Goal: Communication & Community: Answer question/provide support

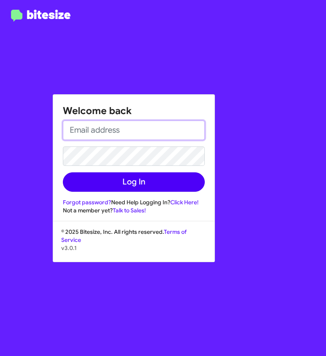
type input "[EMAIL_ADDRESS][DOMAIN_NAME]"
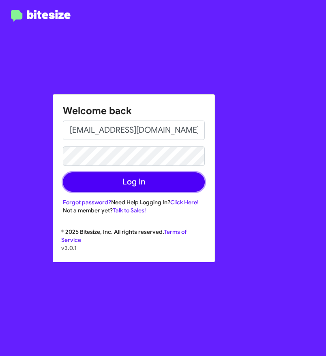
click at [121, 183] on button "Log In" at bounding box center [134, 181] width 142 height 19
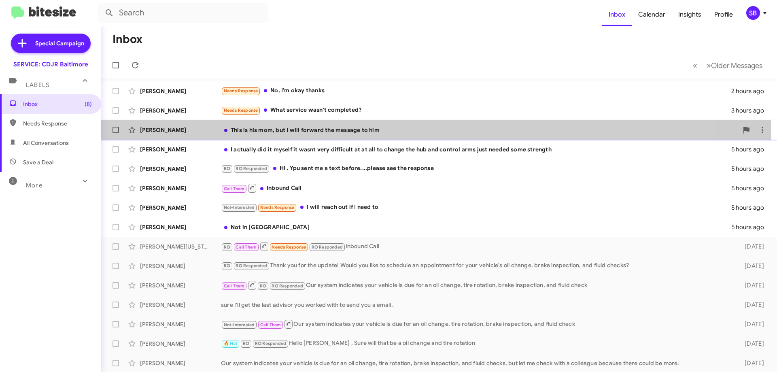
click at [325, 134] on div "[PERSON_NAME] This is his mom, but I will forward the message to him 5 hours ago" at bounding box center [439, 130] width 663 height 16
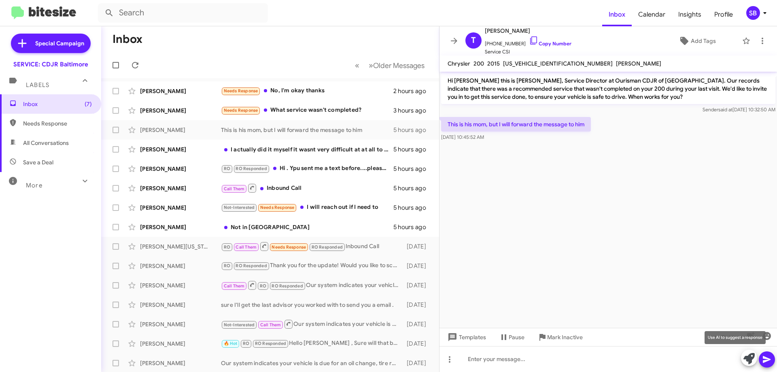
click at [325, 356] on icon at bounding box center [749, 358] width 11 height 11
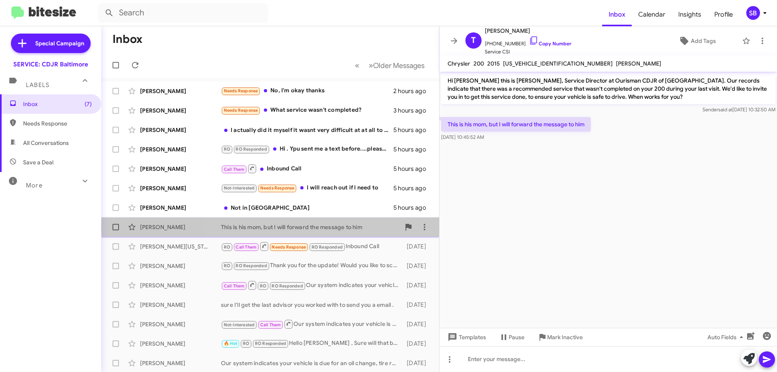
click at [360, 228] on div "This is his mom, but I will forward the message to him" at bounding box center [310, 227] width 179 height 8
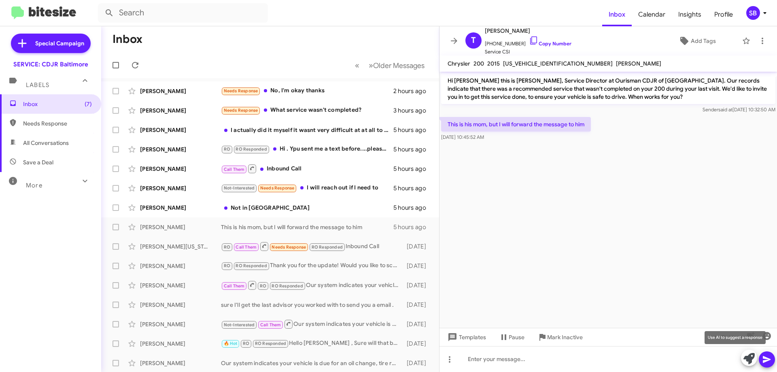
click at [750, 358] on icon at bounding box center [749, 358] width 11 height 11
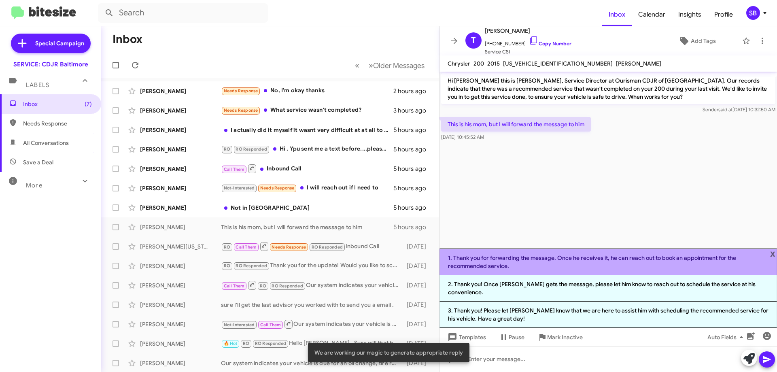
click at [620, 264] on li "1. Thank you for forwarding the message. Once he receives it, he can reach out …" at bounding box center [609, 262] width 338 height 27
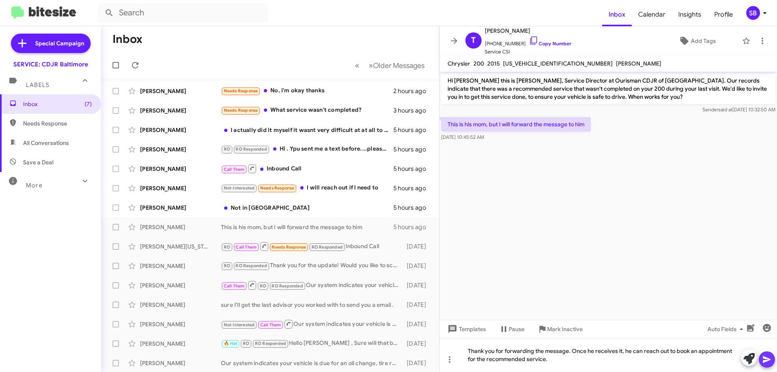
click at [768, 359] on icon at bounding box center [767, 359] width 8 height 7
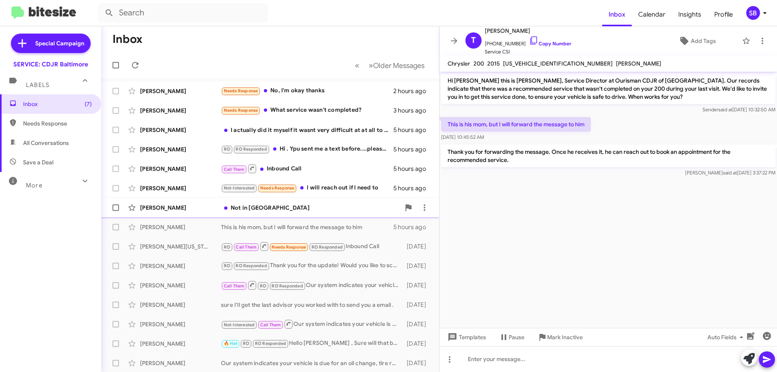
click at [301, 204] on div "Not in [GEOGRAPHIC_DATA]" at bounding box center [310, 208] width 179 height 8
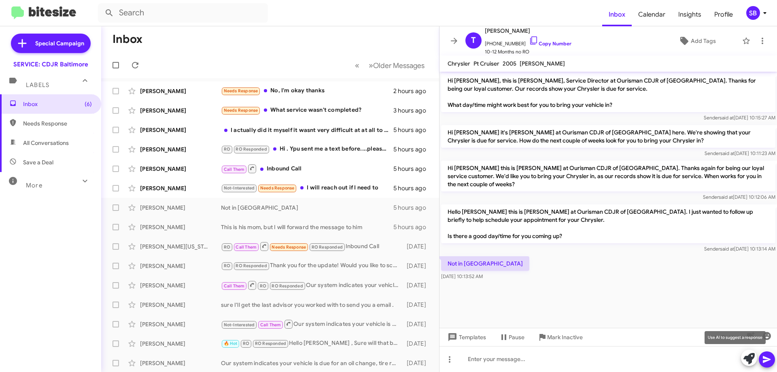
click at [748, 360] on icon at bounding box center [749, 358] width 11 height 11
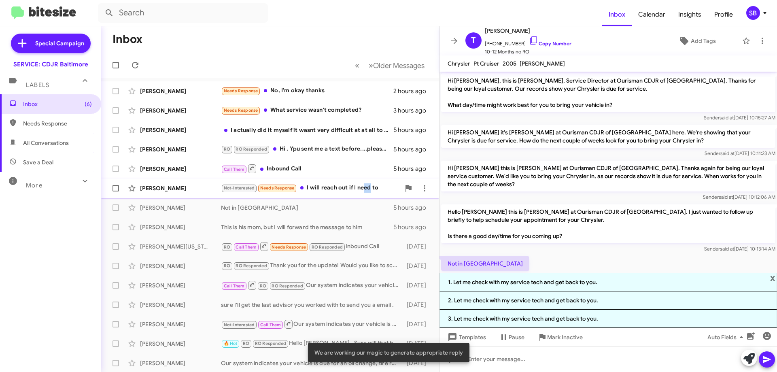
drag, startPoint x: 364, startPoint y: 187, endPoint x: 370, endPoint y: 187, distance: 5.7
click at [370, 187] on div "Not-Interested Needs Response I will reach out if I need to" at bounding box center [310, 187] width 179 height 9
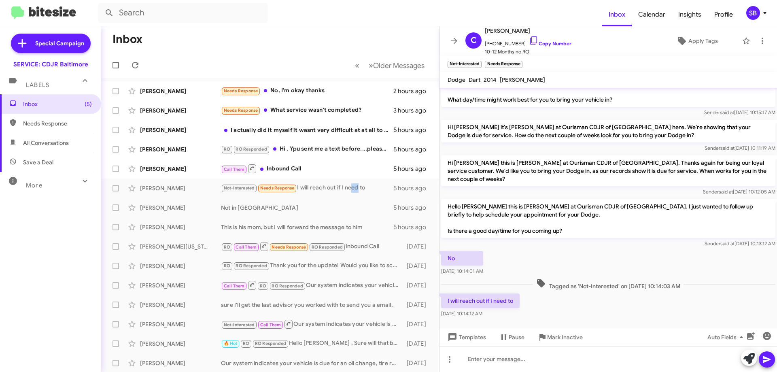
scroll to position [27, 0]
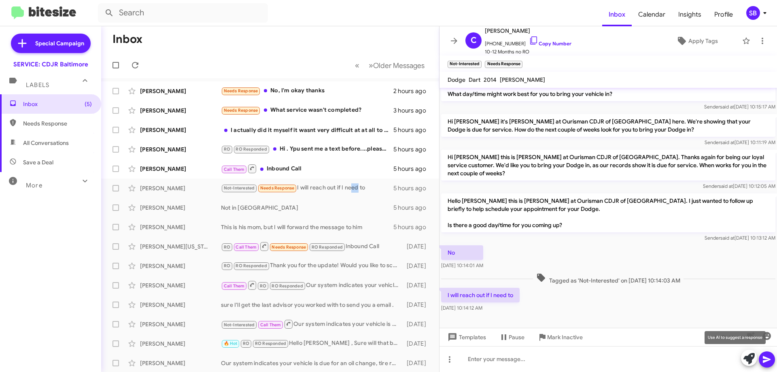
click at [749, 356] on icon at bounding box center [749, 358] width 11 height 11
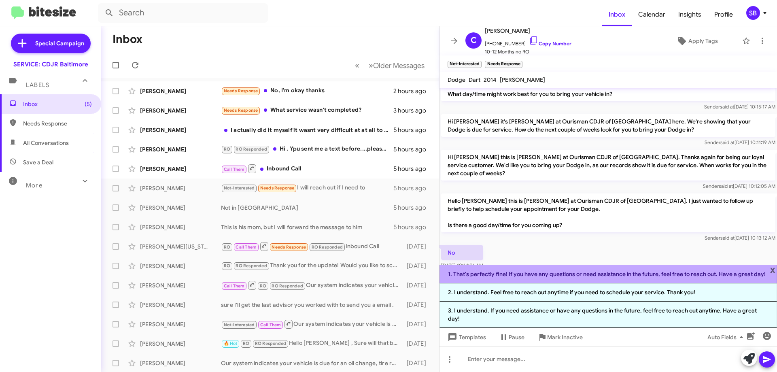
click at [739, 283] on li "1. That's perfectly fine! If you have any questions or need assistance in the f…" at bounding box center [609, 274] width 338 height 19
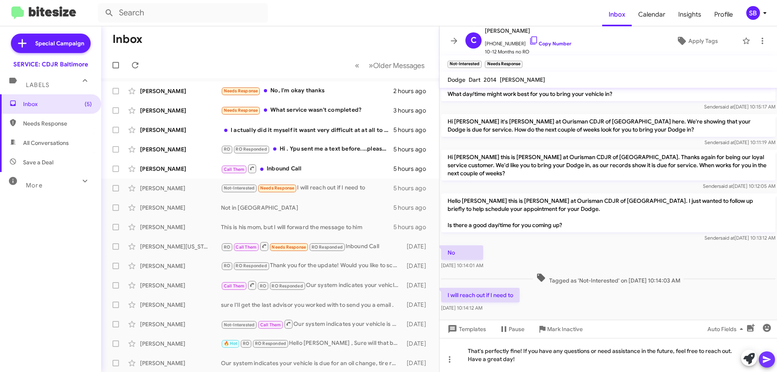
click at [769, 364] on icon at bounding box center [767, 360] width 10 height 10
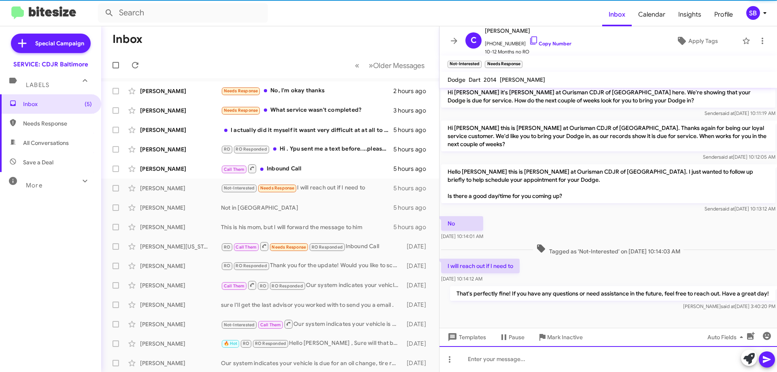
scroll to position [57, 0]
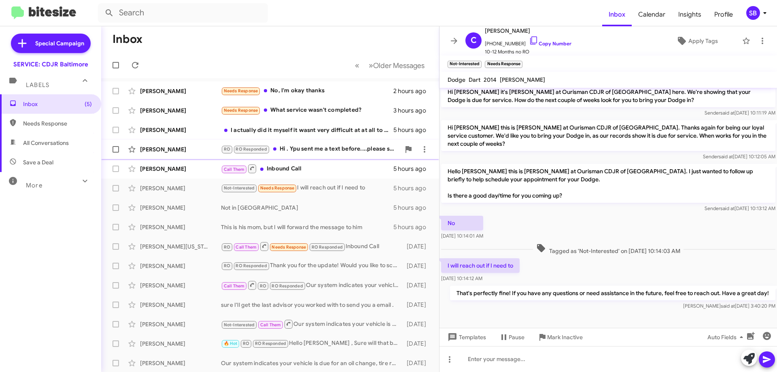
click at [334, 153] on div "RO RO Responded Hi . Ypu sent me a text before....please see the response" at bounding box center [310, 149] width 179 height 9
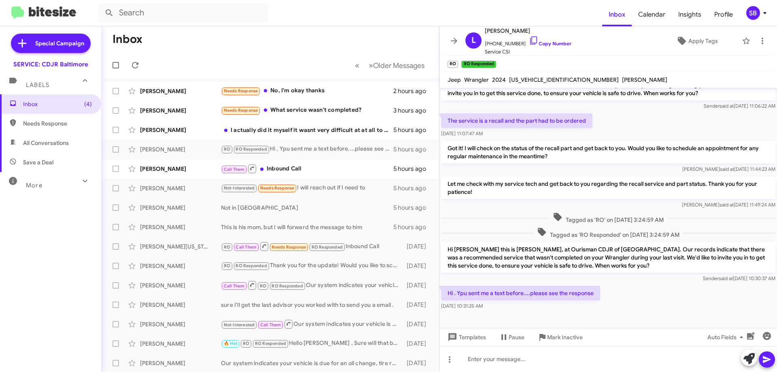
scroll to position [20, 0]
click at [307, 125] on div "Joshua Spencer I actually did it myself it wasnt very difficult at at all to ch…" at bounding box center [270, 130] width 325 height 16
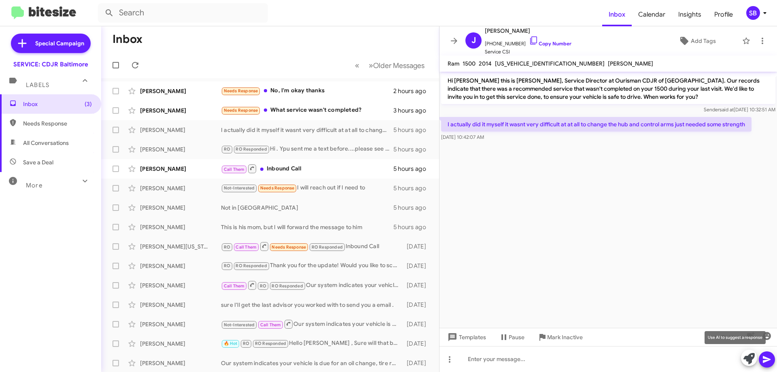
click at [749, 358] on icon at bounding box center [749, 358] width 11 height 11
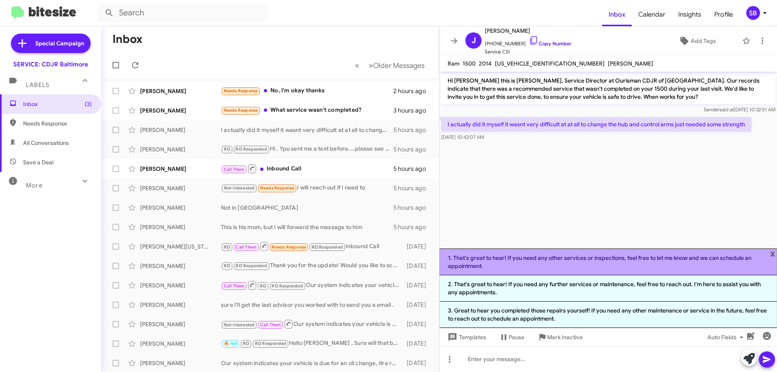
click at [676, 262] on li "1. That's great to hear! If you need any other services or inspections, feel fr…" at bounding box center [609, 262] width 338 height 27
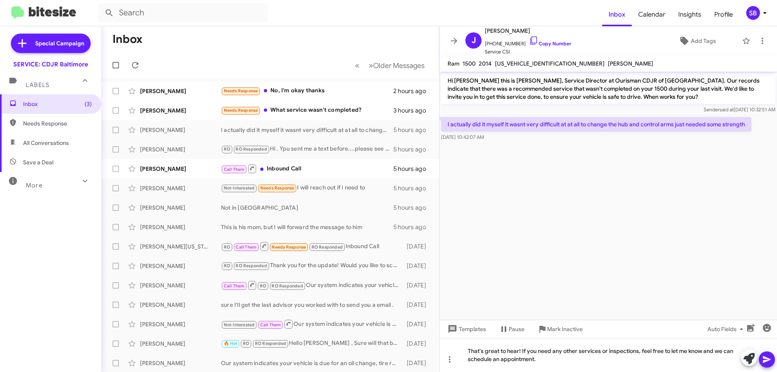
click at [772, 360] on icon at bounding box center [767, 360] width 10 height 10
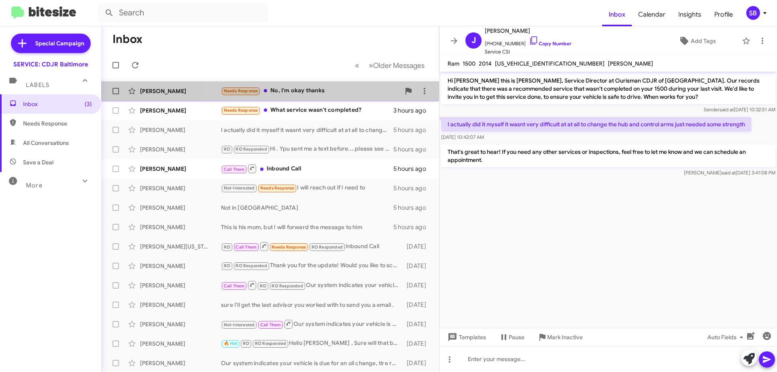
click at [326, 94] on div "Needs Response No, I'm okay thanks" at bounding box center [310, 90] width 179 height 9
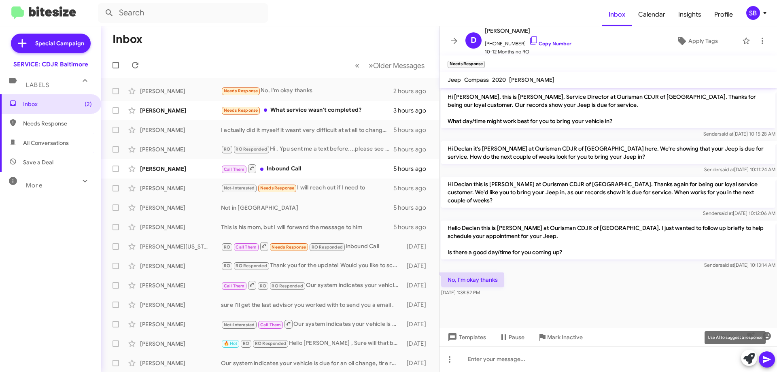
click at [745, 359] on icon at bounding box center [749, 358] width 11 height 11
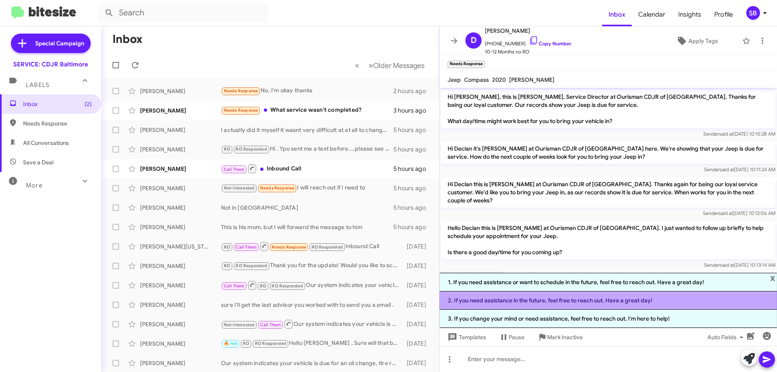
click at [625, 304] on li "2. If you need assistance in the future, feel free to reach out. Have a great d…" at bounding box center [609, 300] width 338 height 18
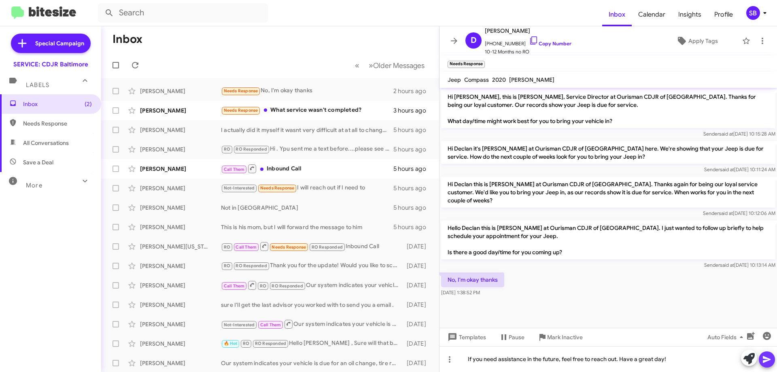
click at [764, 360] on icon at bounding box center [767, 360] width 10 height 10
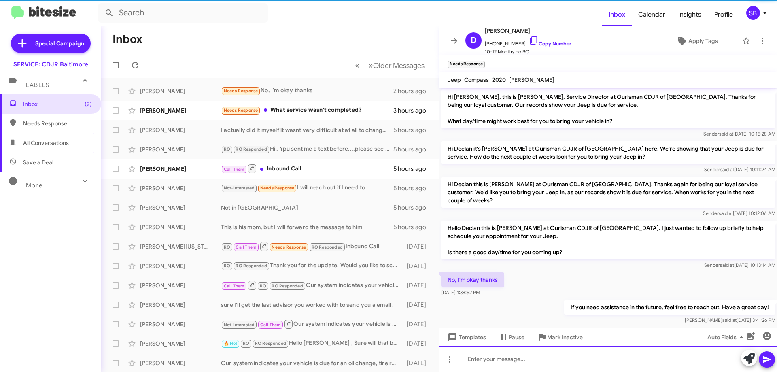
scroll to position [2, 0]
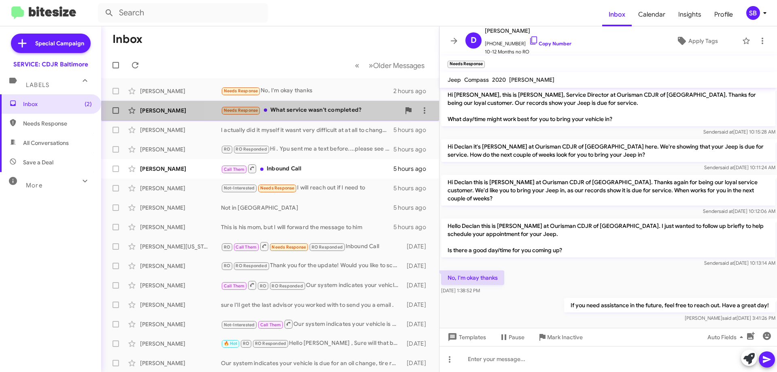
click at [312, 113] on div "Needs Response What service wasn't completed?" at bounding box center [310, 110] width 179 height 9
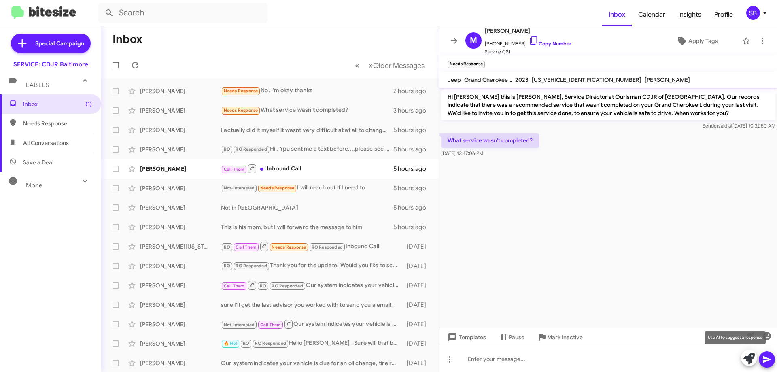
click at [750, 358] on icon at bounding box center [749, 358] width 11 height 11
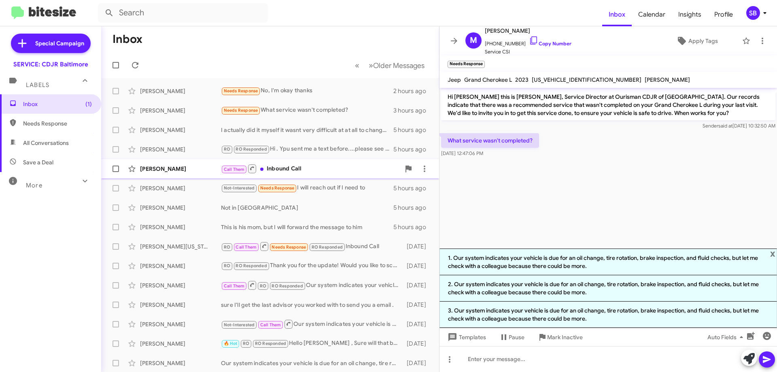
click at [300, 174] on div "Call Them Inbound Call" at bounding box center [310, 169] width 179 height 10
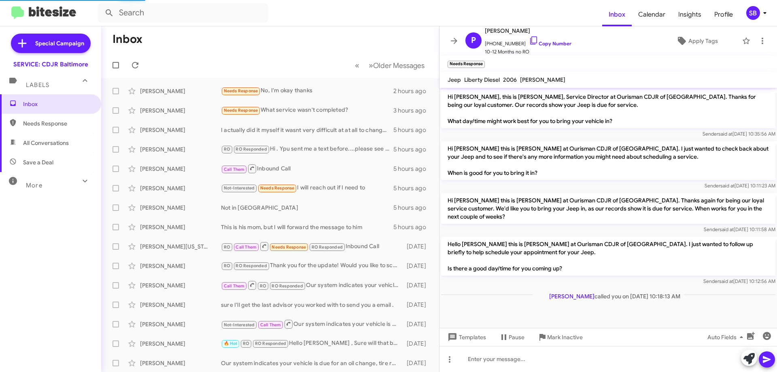
click at [43, 125] on span "Needs Response" at bounding box center [57, 123] width 69 height 8
type input "in:needs-response"
